Goal: Transaction & Acquisition: Book appointment/travel/reservation

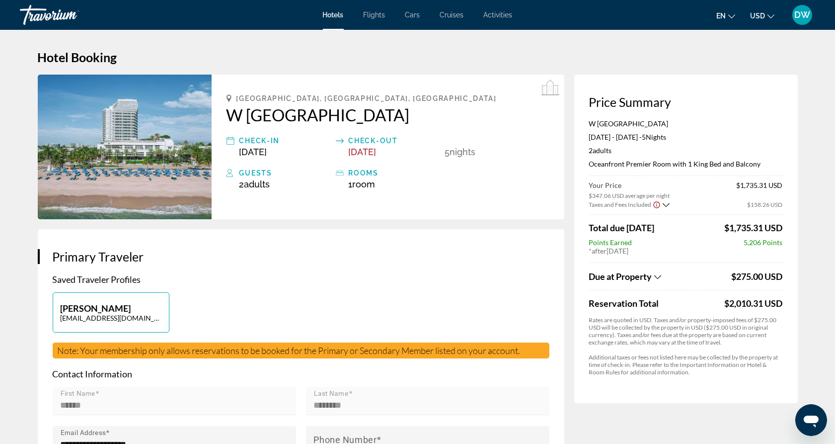
click at [137, 120] on img "Main content" at bounding box center [125, 147] width 174 height 145
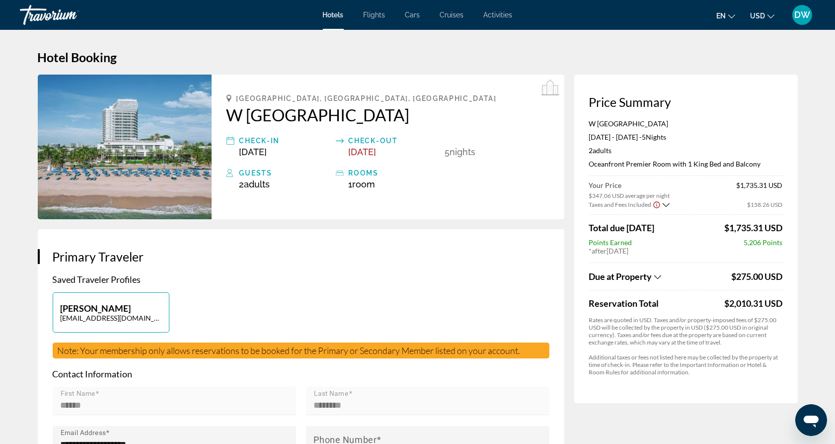
click at [119, 125] on img "Main content" at bounding box center [125, 147] width 174 height 145
click at [451, 13] on span "Cruises" at bounding box center [452, 15] width 24 height 8
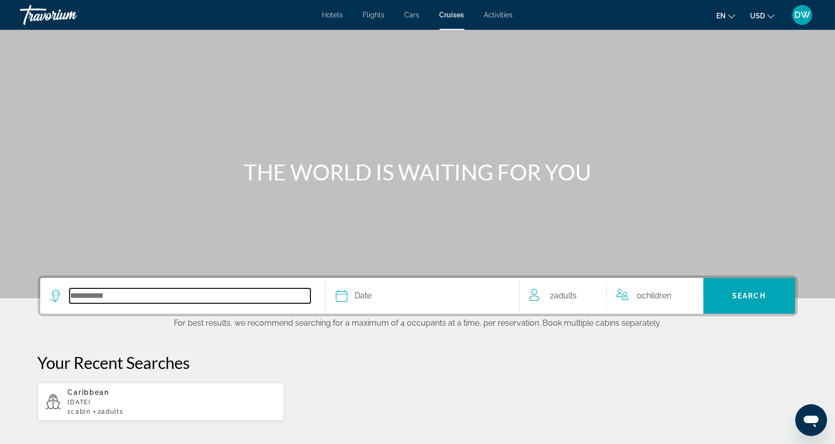
click at [240, 296] on input "Select cruise destination" at bounding box center [190, 295] width 241 height 15
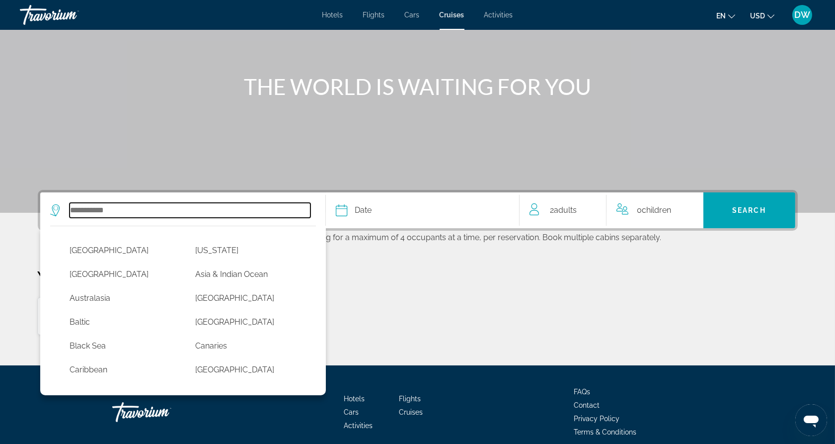
scroll to position [128, 0]
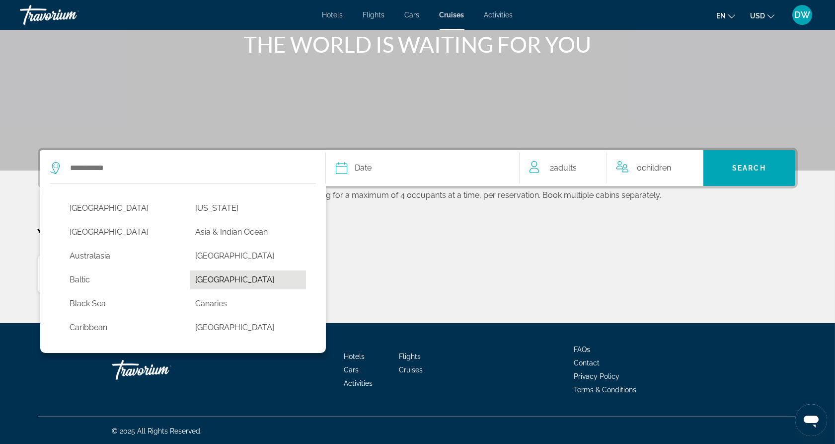
click at [215, 280] on button "[GEOGRAPHIC_DATA]" at bounding box center [248, 279] width 116 height 19
type input "*******"
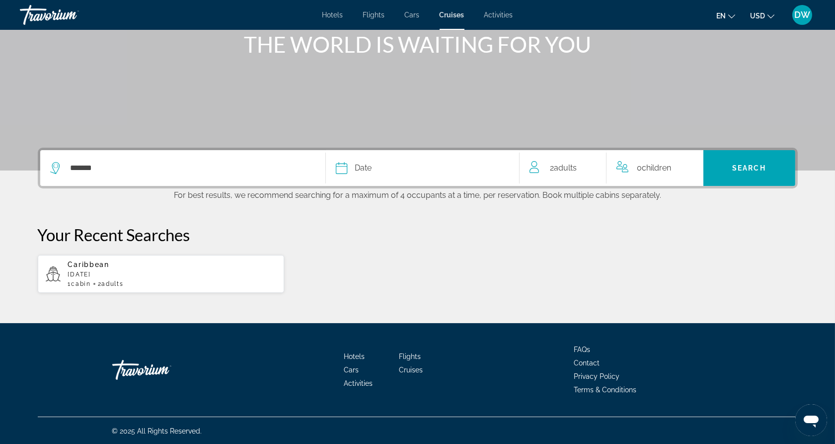
click at [513, 168] on app-cruises-date-select "Date January February March April May June July August September October Novemb…" at bounding box center [423, 168] width 194 height 36
click at [367, 169] on span "Date" at bounding box center [363, 168] width 17 height 14
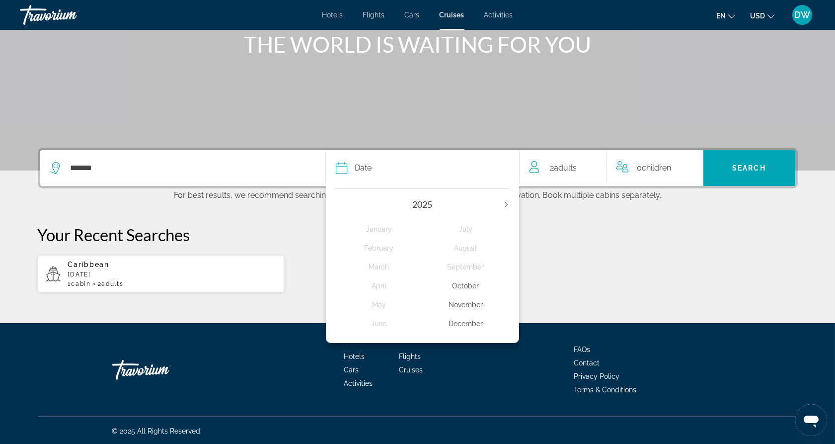
click at [465, 321] on div "December" at bounding box center [465, 323] width 87 height 18
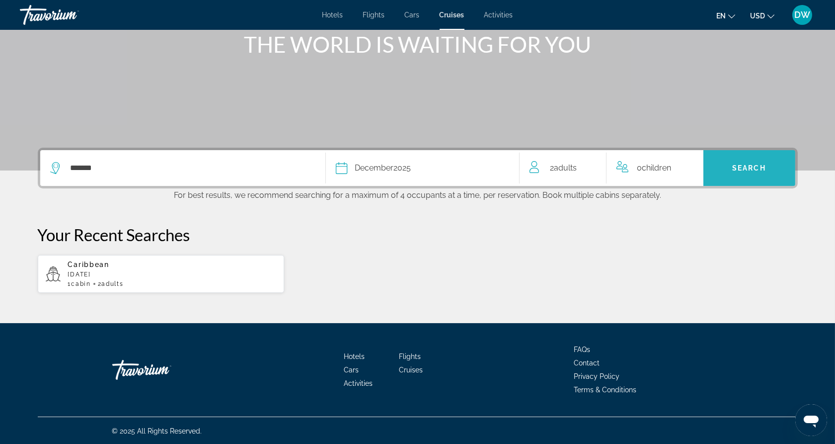
click at [754, 168] on span "Search" at bounding box center [749, 168] width 34 height 8
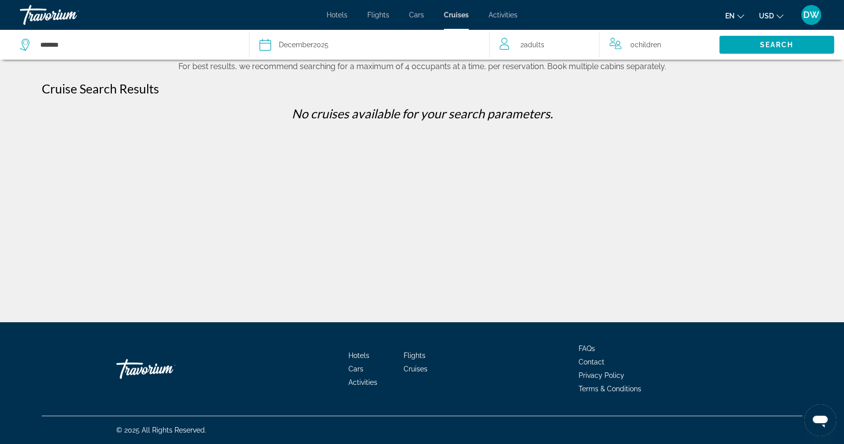
click at [323, 44] on div "[DATE]" at bounding box center [304, 45] width 50 height 14
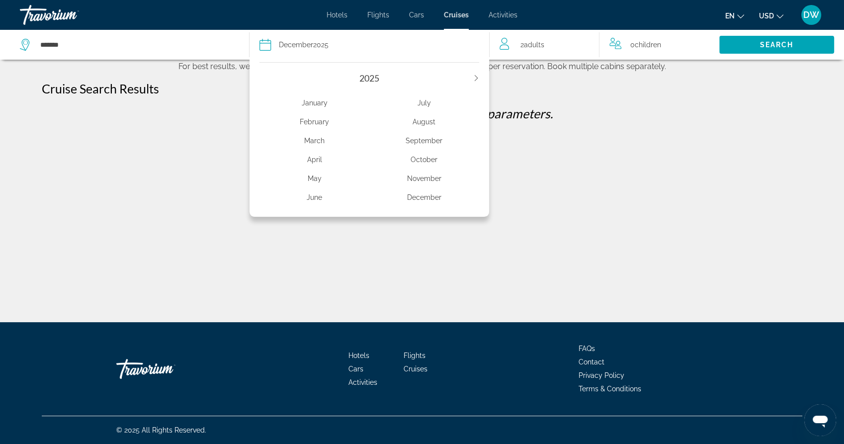
click at [425, 175] on div "November" at bounding box center [424, 178] width 110 height 18
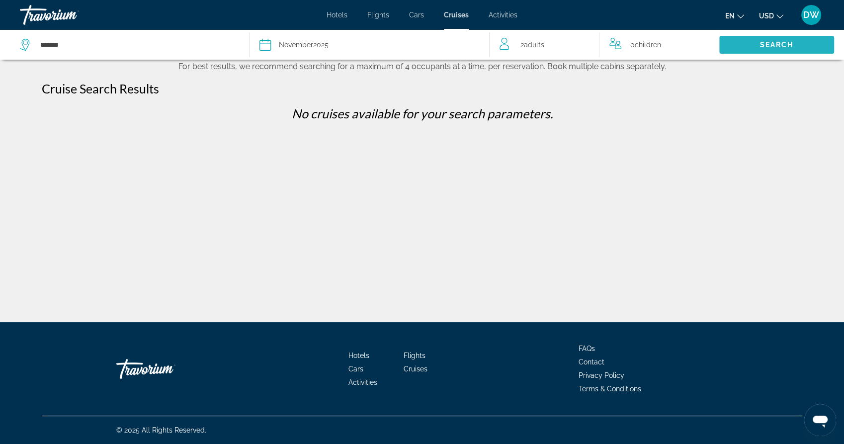
click at [767, 46] on span "Search" at bounding box center [777, 45] width 34 height 8
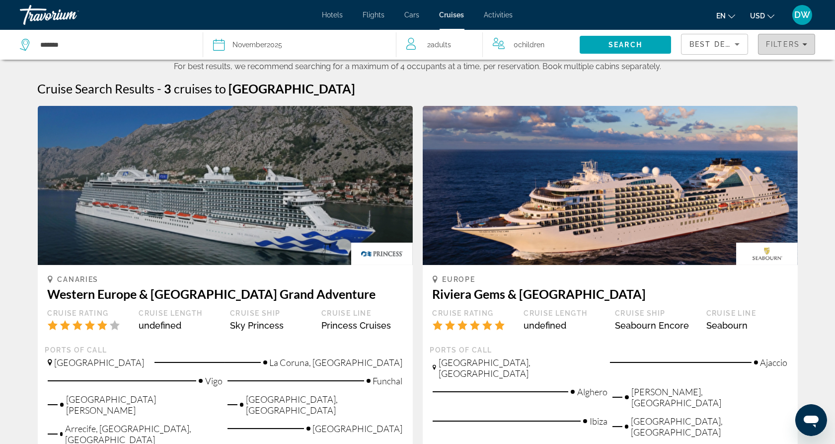
click at [805, 43] on icon "Filters" at bounding box center [804, 44] width 5 height 5
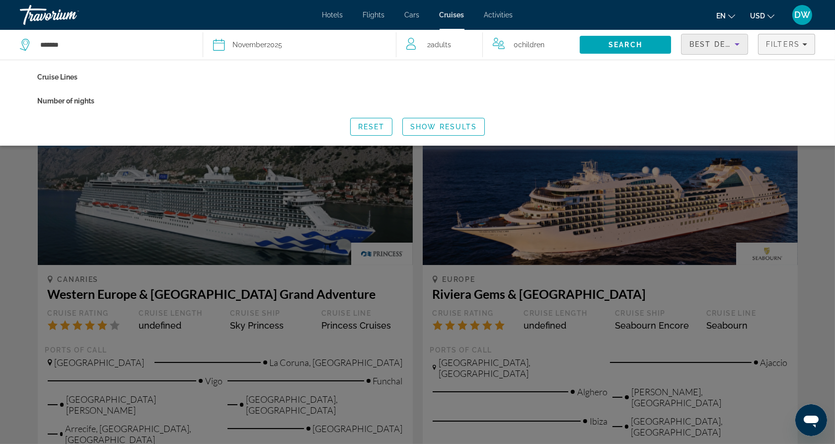
click at [741, 42] on icon "Sort by" at bounding box center [737, 44] width 12 height 12
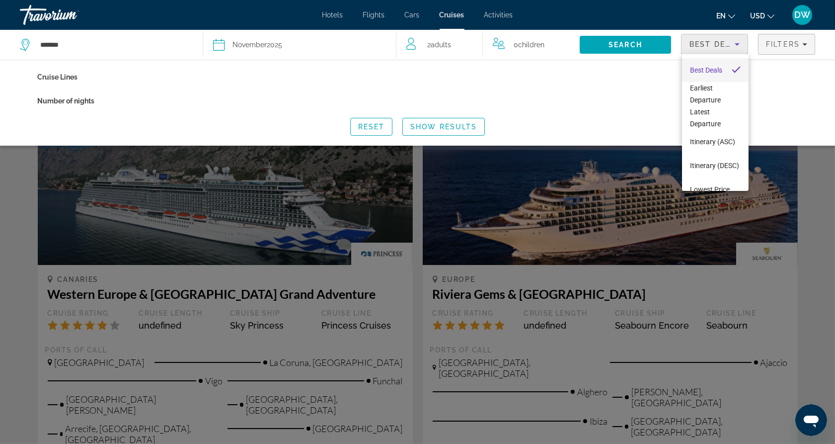
click at [10, 251] on div at bounding box center [417, 222] width 835 height 444
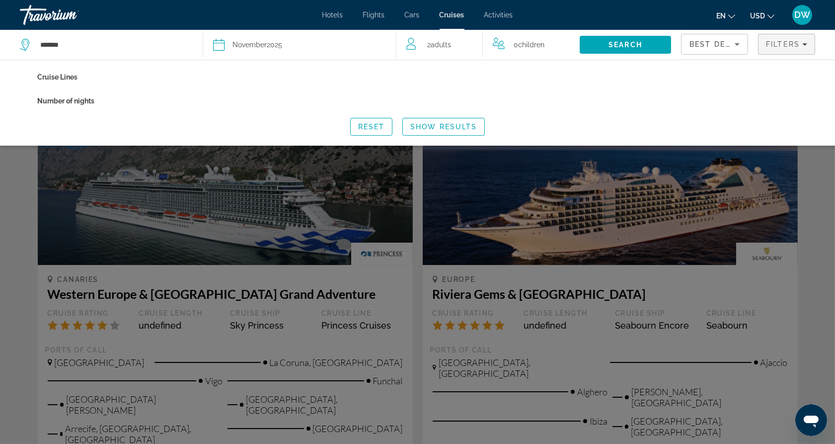
click at [10, 251] on div "Search widget" at bounding box center [417, 294] width 835 height 300
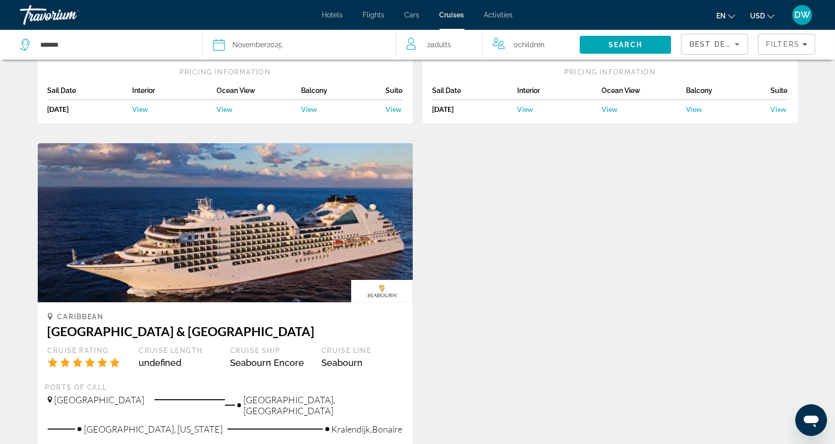
scroll to position [495, 0]
